Goal: Task Accomplishment & Management: Manage account settings

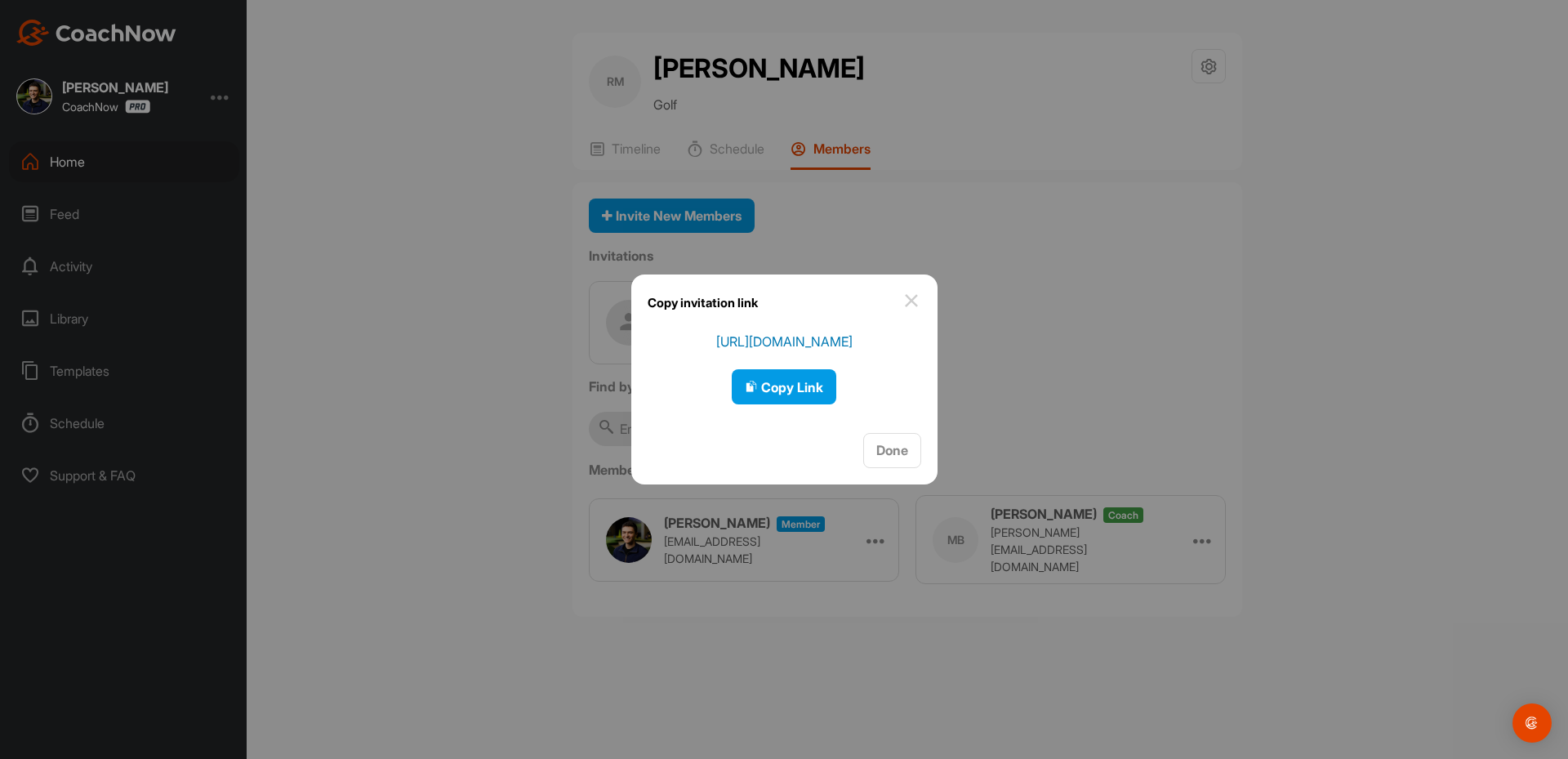
click at [78, 170] on div at bounding box center [784, 380] width 1568 height 759
click at [78, 170] on div "Home" at bounding box center [124, 162] width 230 height 40
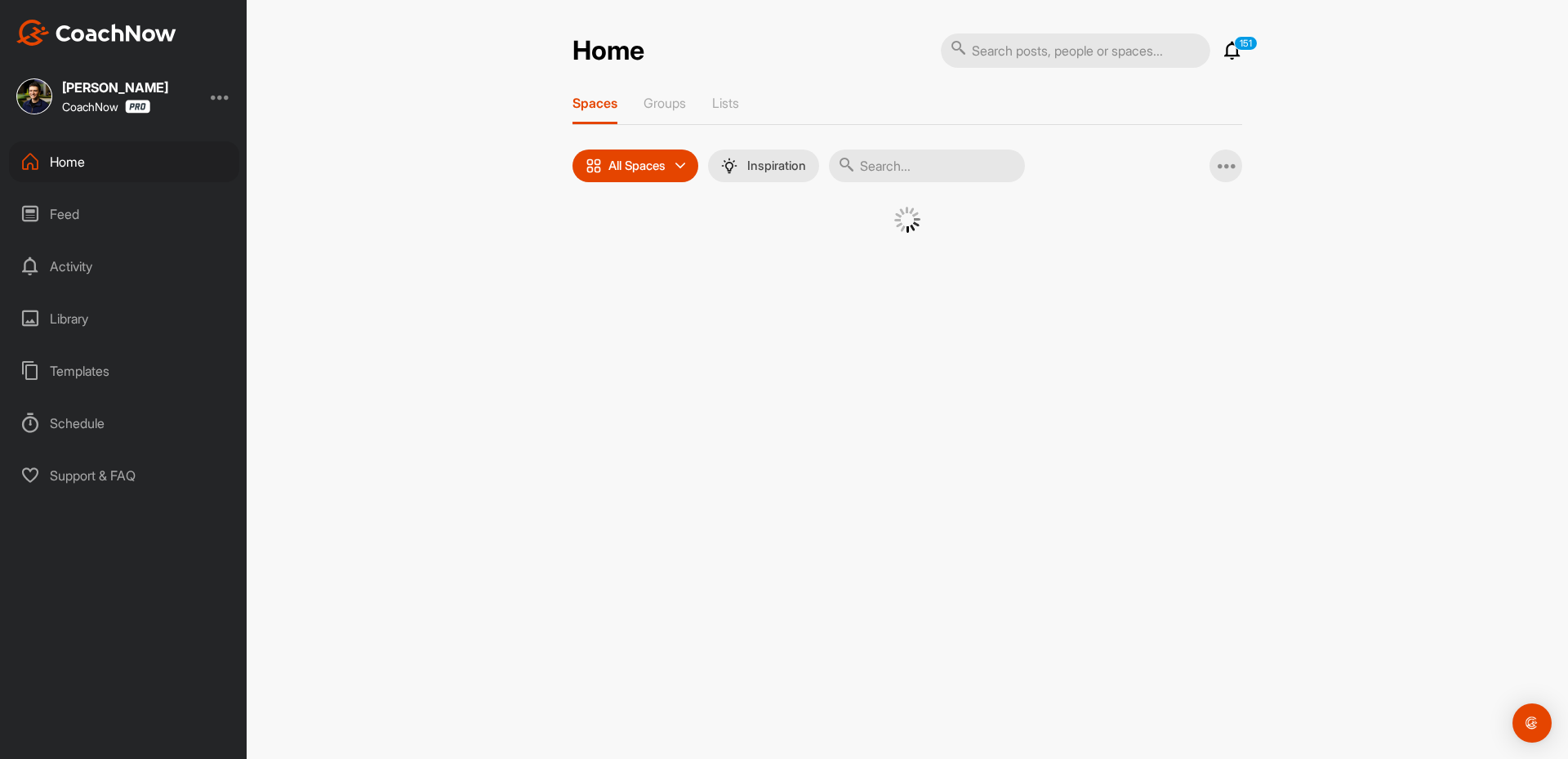
click at [929, 184] on div "Spaces Groups Lists All Spaces All spaces SMART LISTS Unanswered by me 15 days …" at bounding box center [908, 184] width 670 height 179
paste input "[DEMOGRAPHIC_DATA][PERSON_NAME]"
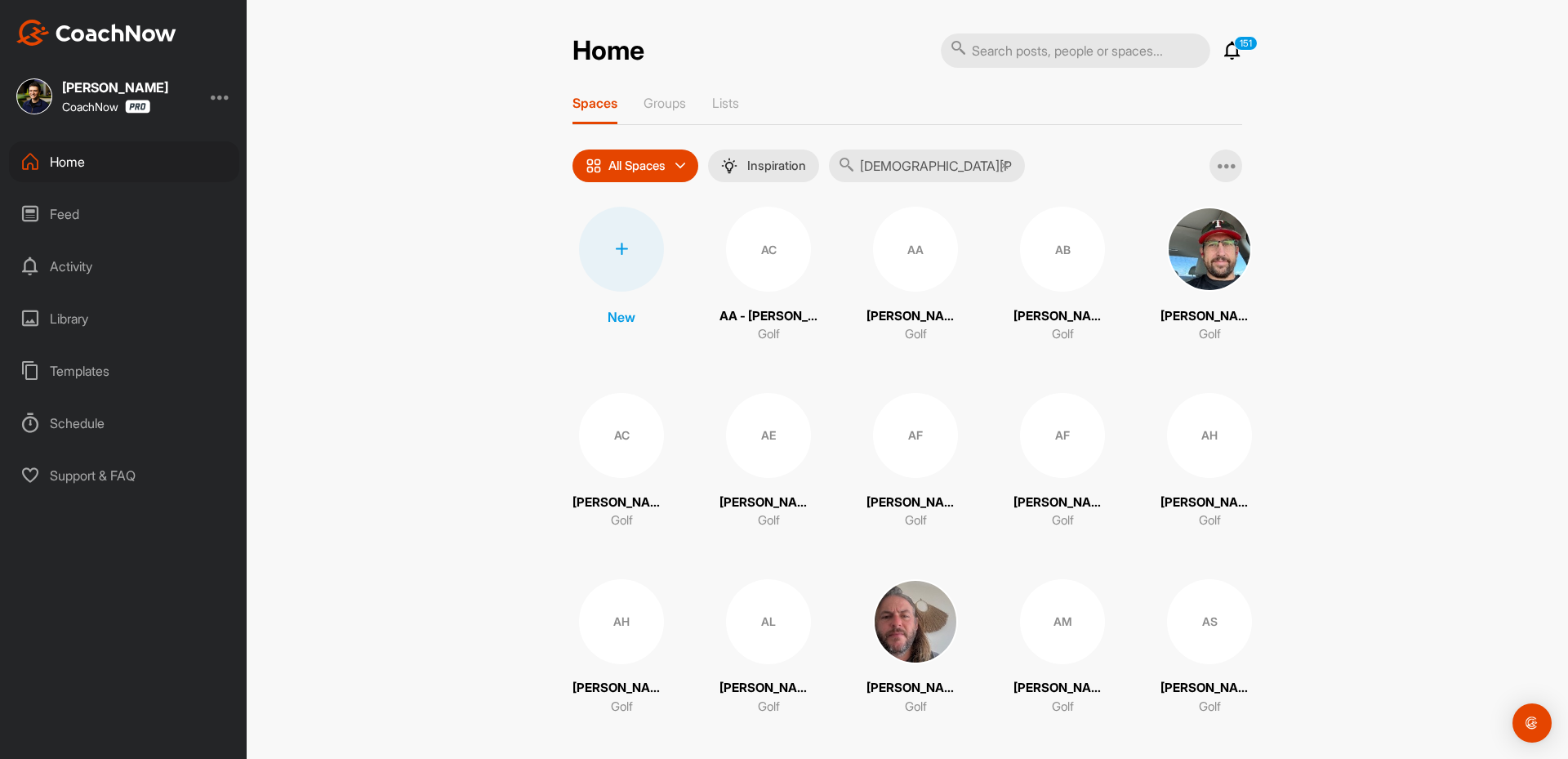
type input "[DEMOGRAPHIC_DATA][PERSON_NAME]"
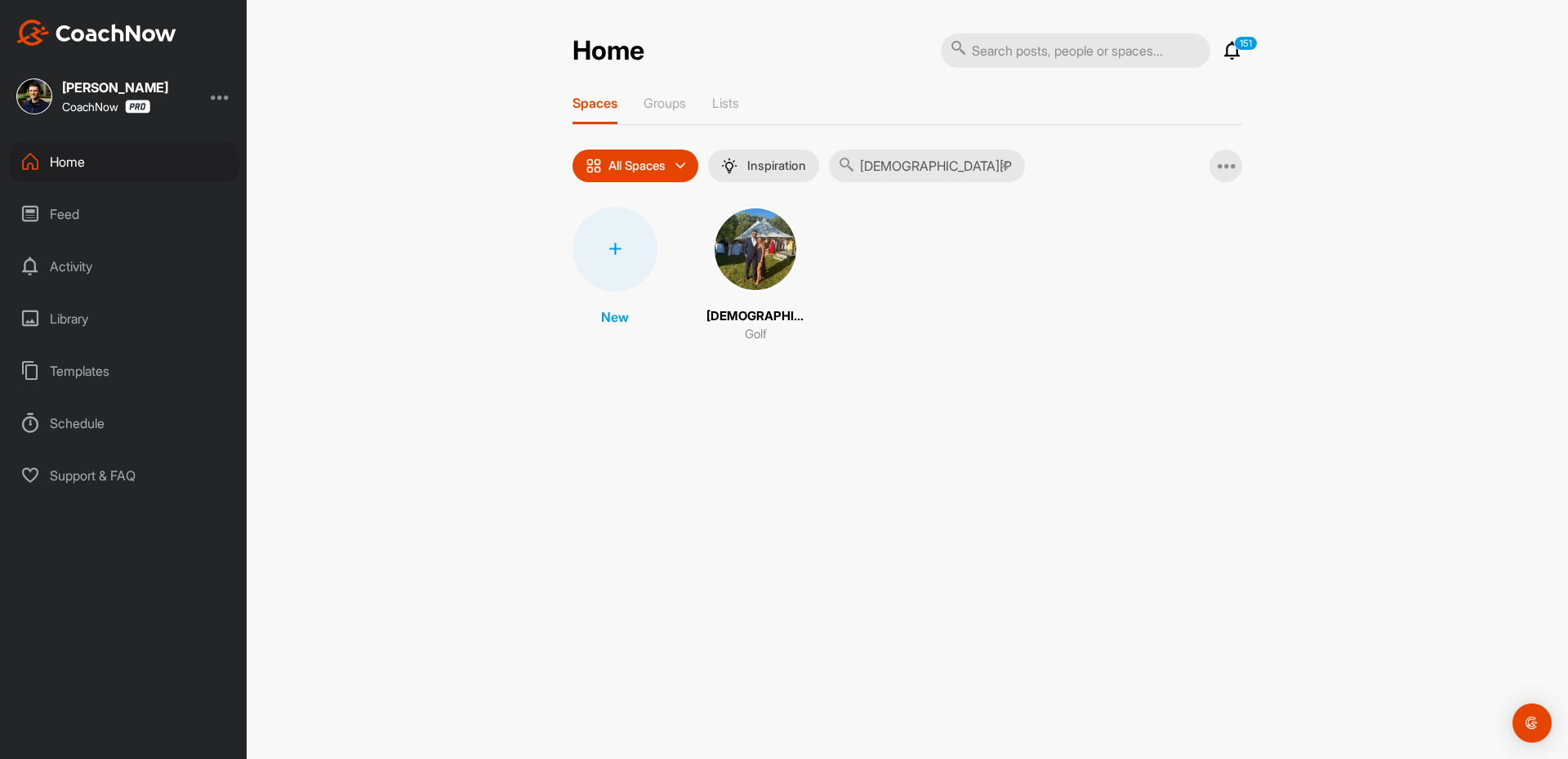
click at [776, 232] on img at bounding box center [755, 249] width 85 height 85
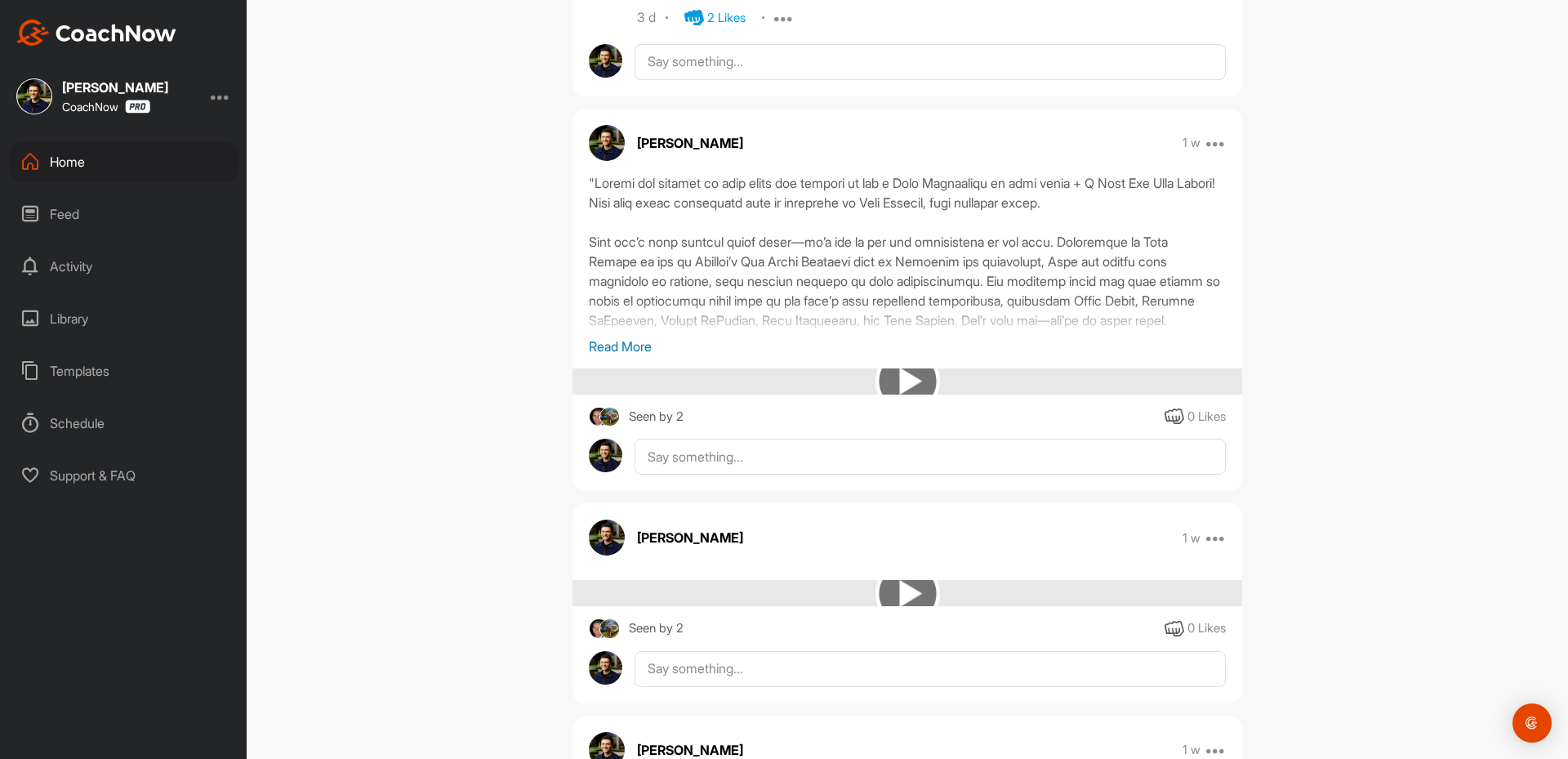
scroll to position [1306, 0]
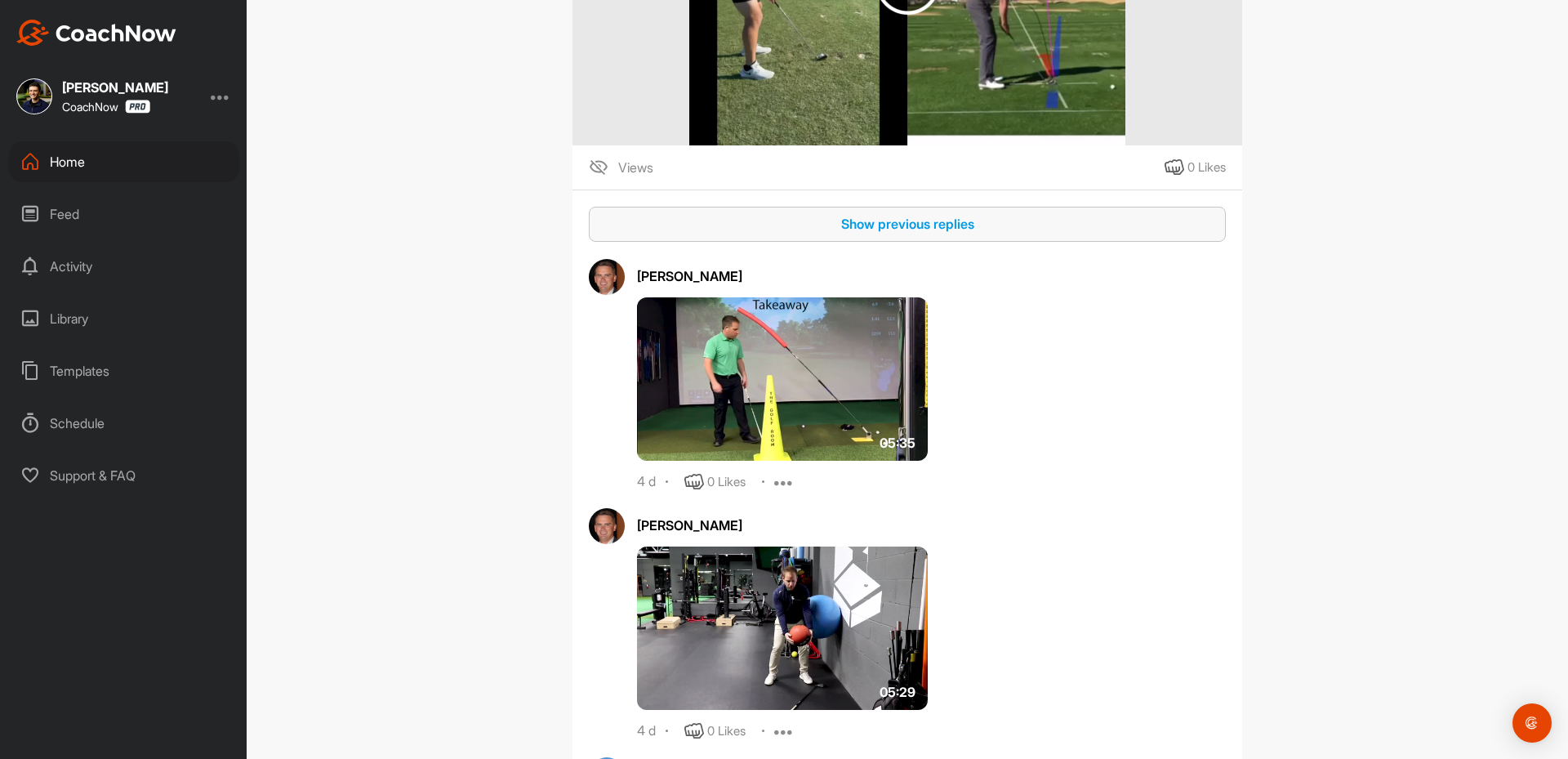
click at [870, 212] on button "Show previous replies" at bounding box center [907, 224] width 637 height 35
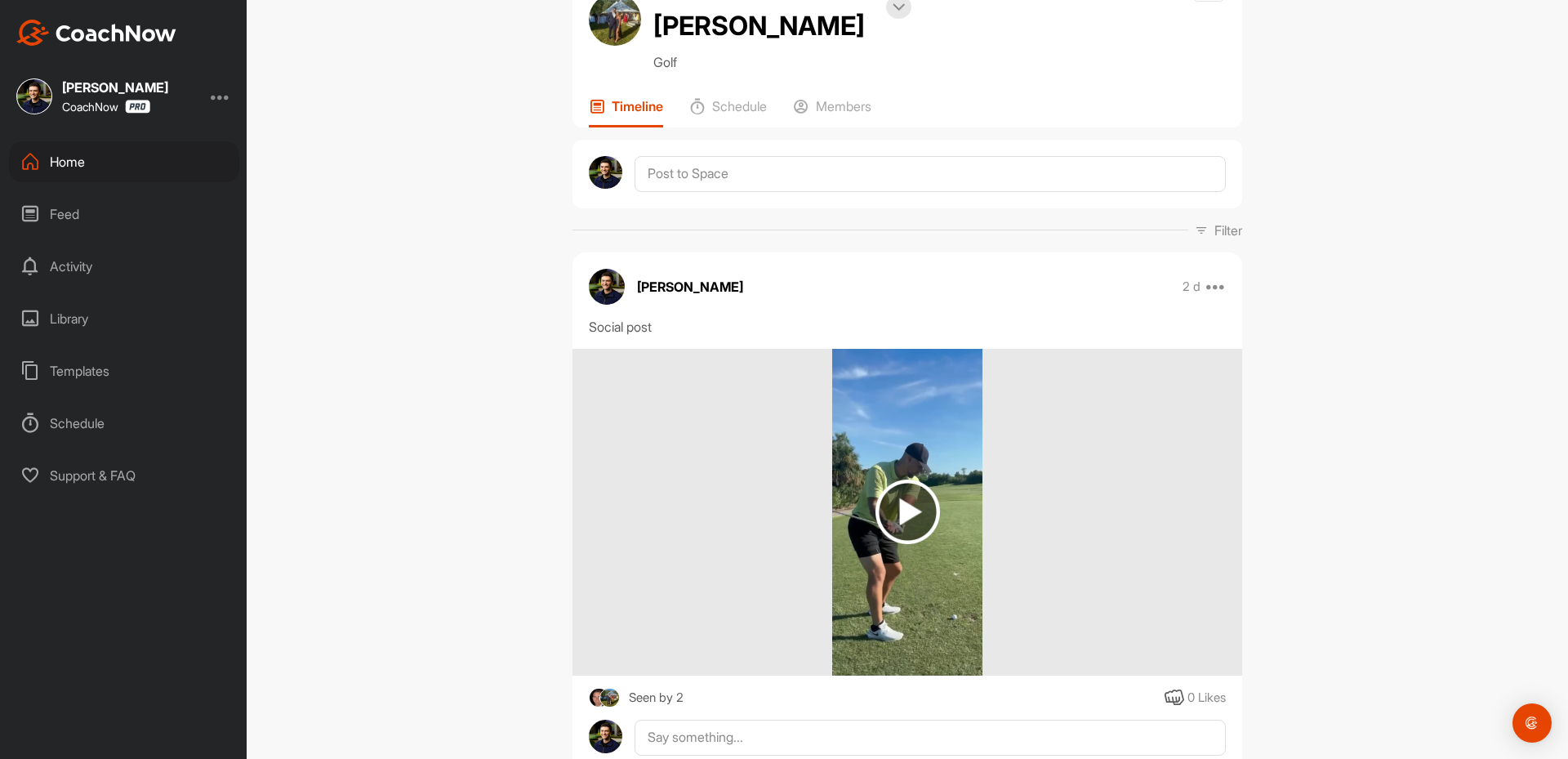
scroll to position [0, 0]
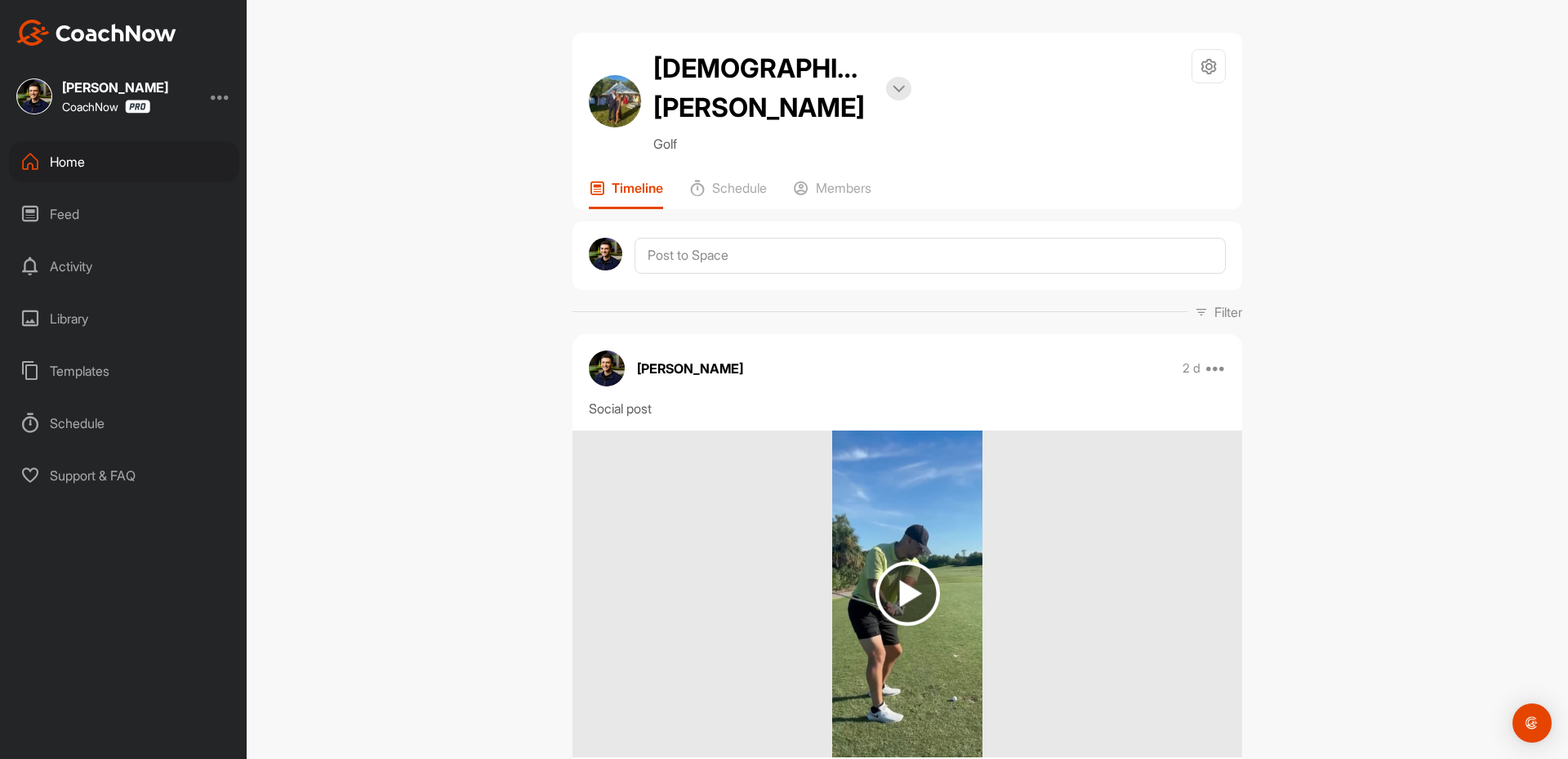
click at [229, 90] on div at bounding box center [220, 96] width 19 height 19
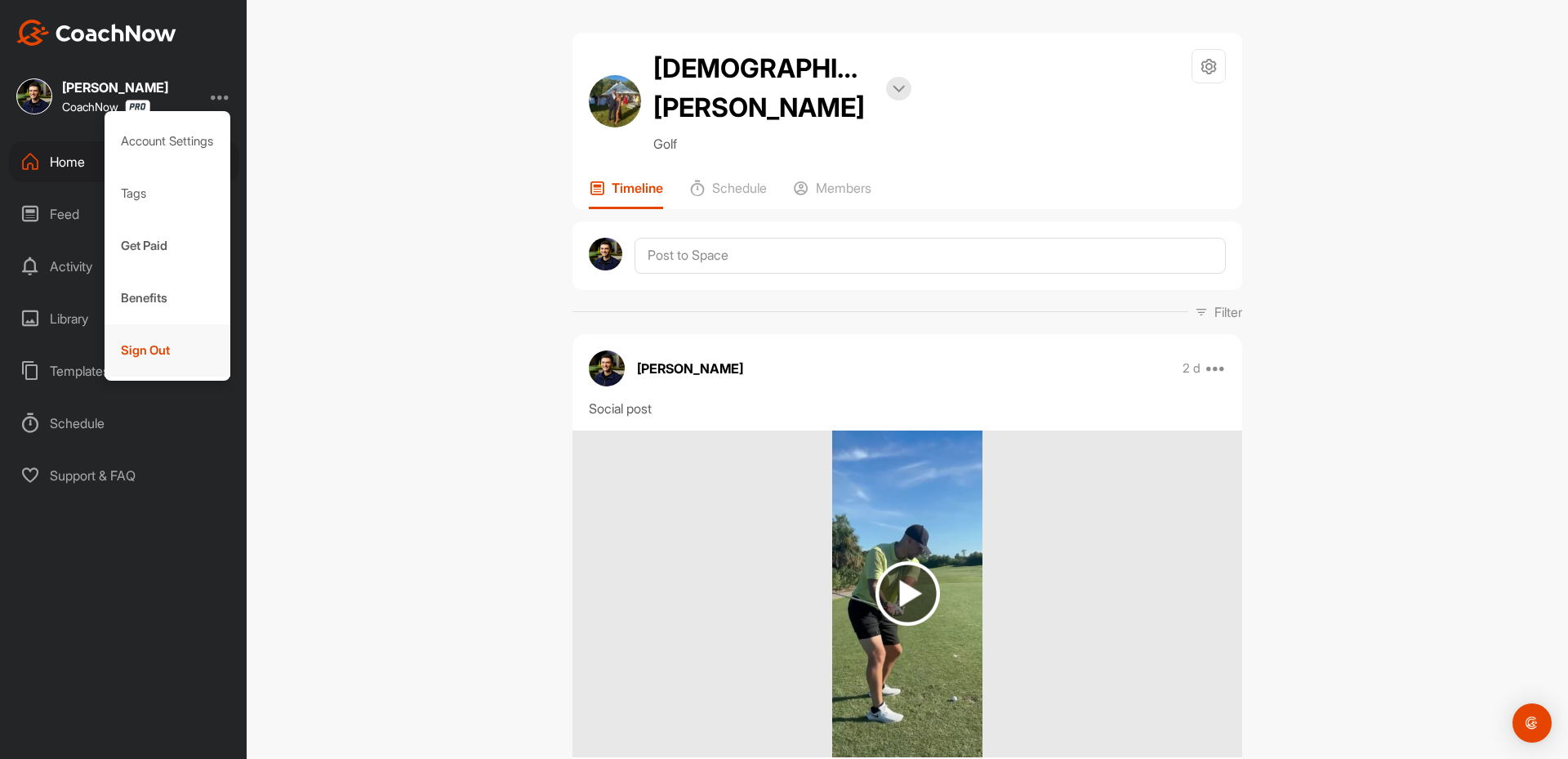
click at [184, 355] on div "Sign Out" at bounding box center [168, 350] width 127 height 52
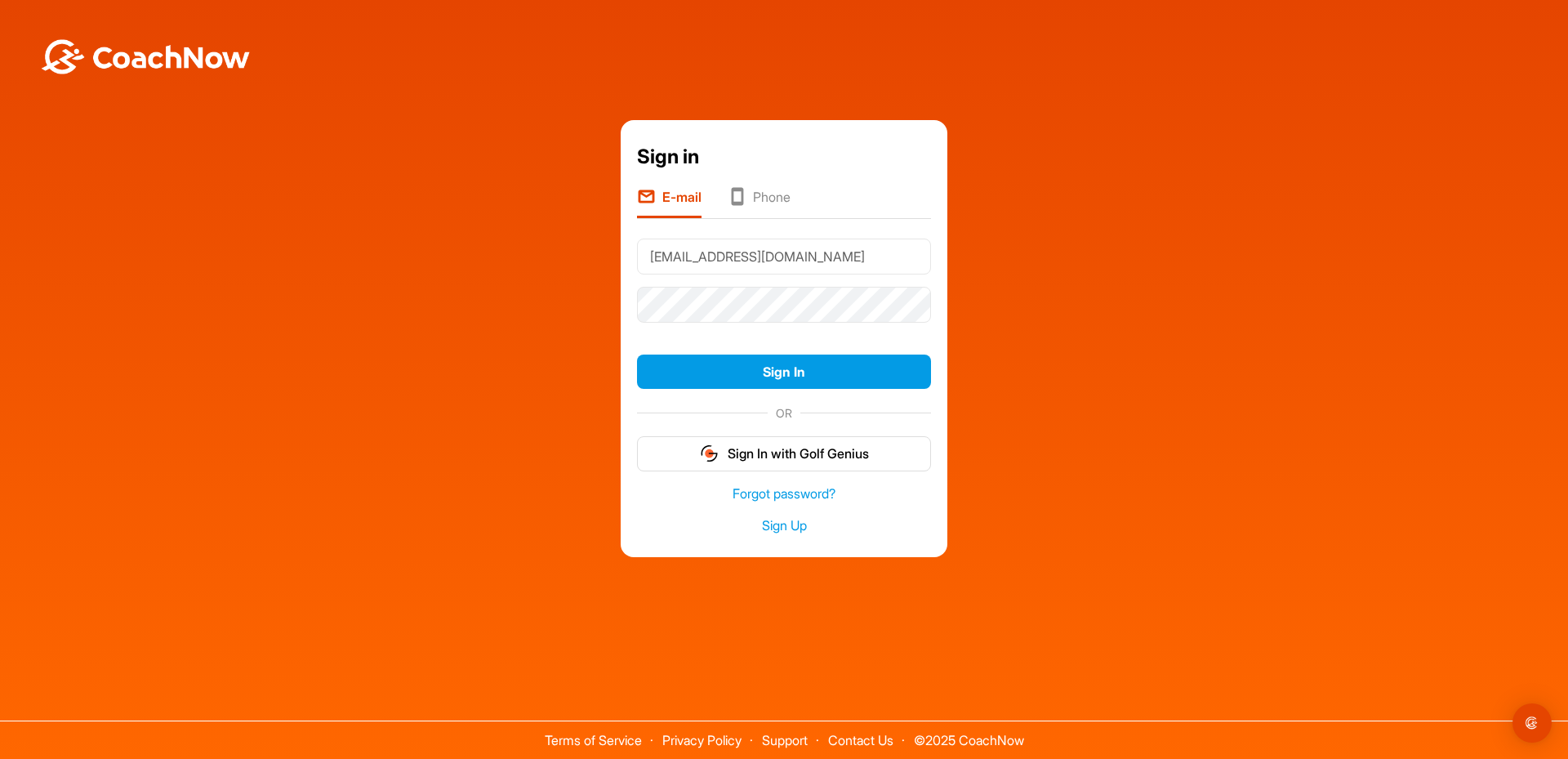
click at [728, 248] on input "[EMAIL_ADDRESS][DOMAIN_NAME]" at bounding box center [784, 256] width 294 height 36
click at [737, 250] on input "[EMAIL_ADDRESS][DOMAIN_NAME]" at bounding box center [784, 256] width 294 height 36
type input "[PERSON_NAME][EMAIL_ADDRESS][DOMAIN_NAME]"
click at [782, 358] on button "Sign In" at bounding box center [784, 372] width 294 height 35
